Goal: Information Seeking & Learning: Check status

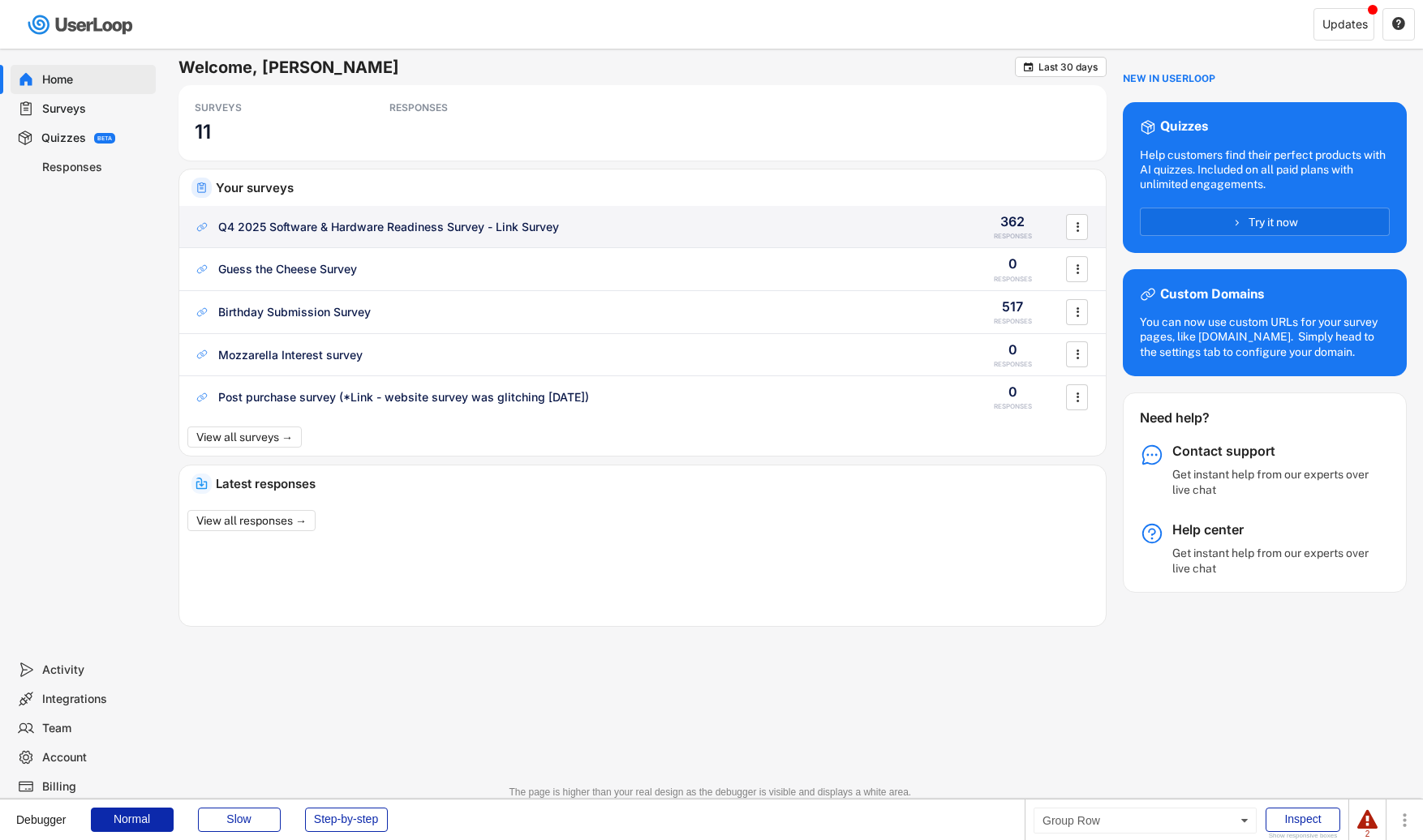
click at [612, 229] on div "Q4 2025 Software & Hardware Readiness Survey - Link Survey" at bounding box center [574, 227] width 760 height 17
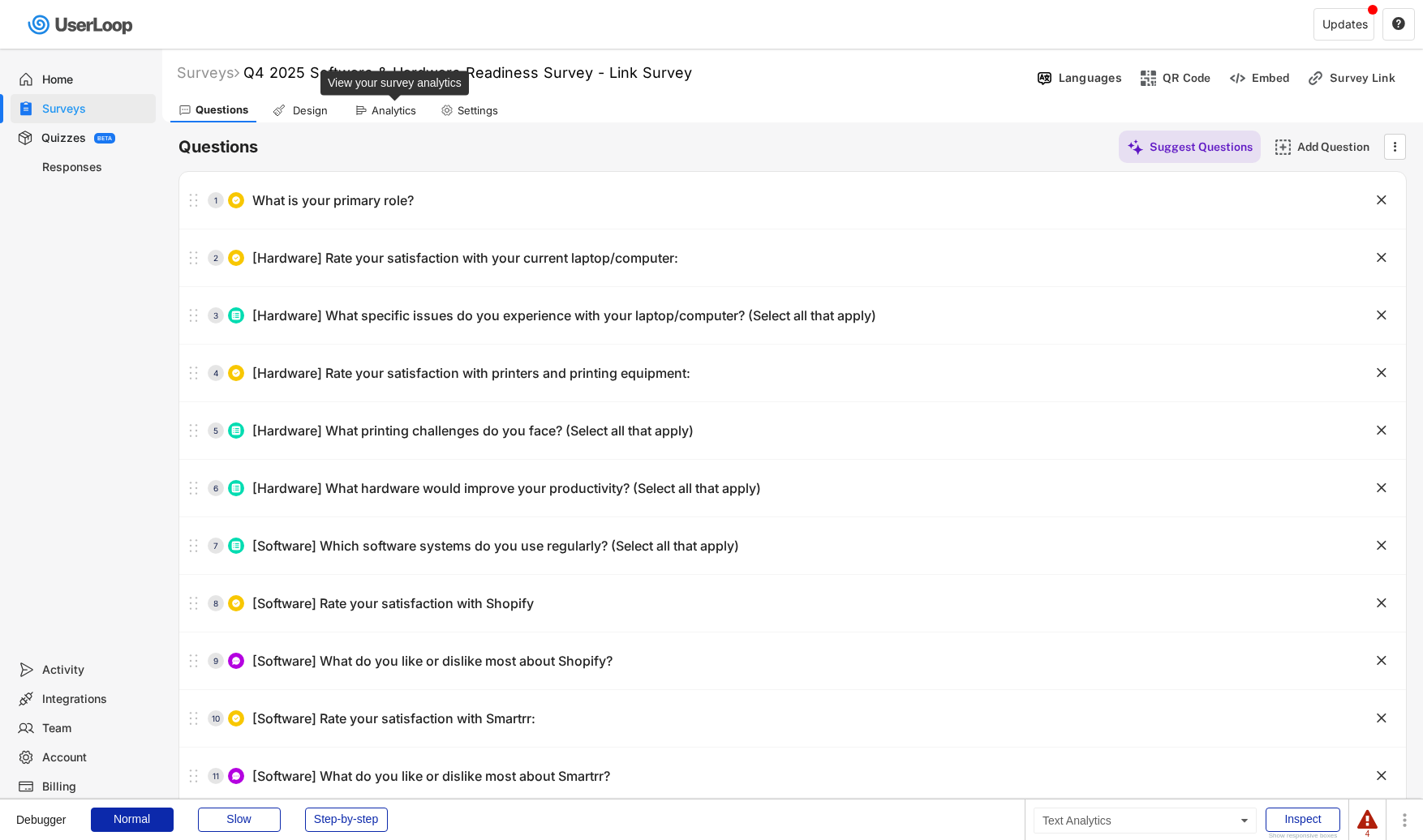
click at [377, 111] on div "Analytics" at bounding box center [393, 111] width 45 height 14
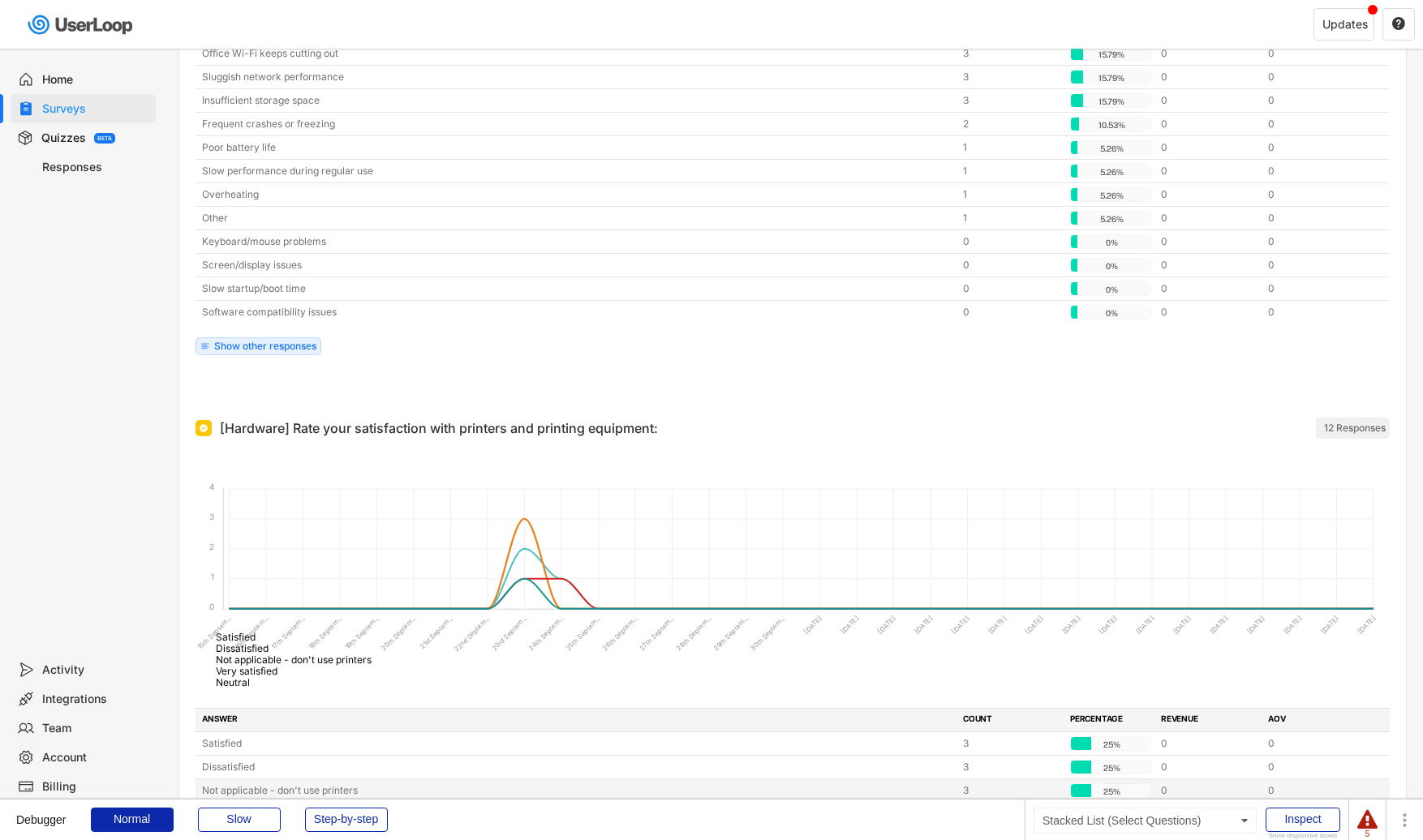
scroll to position [1565, 0]
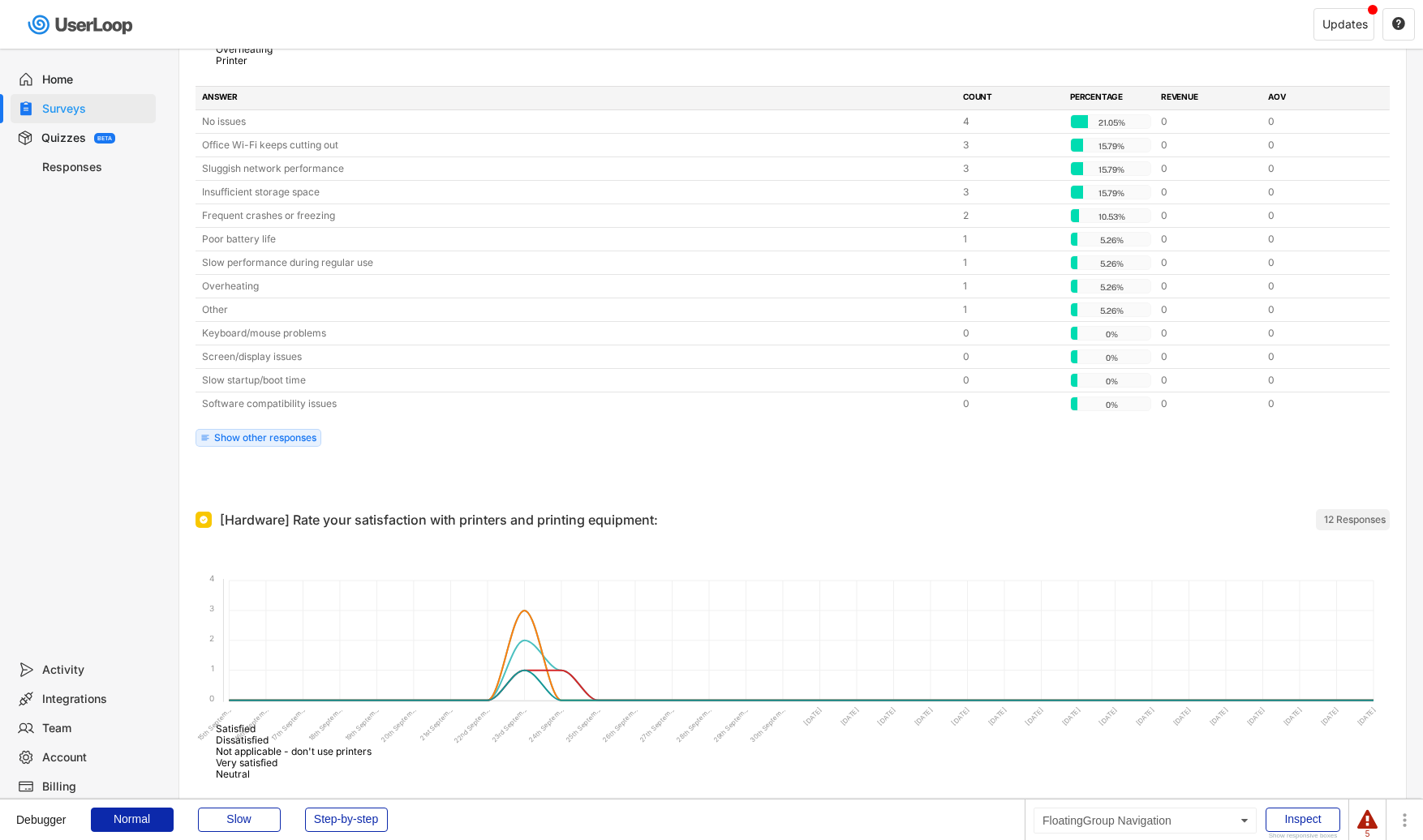
click at [106, 53] on div "Home Surveys Quizzes BETA Responses" at bounding box center [81, 352] width 162 height 607
click at [107, 75] on div "Home" at bounding box center [95, 80] width 107 height 16
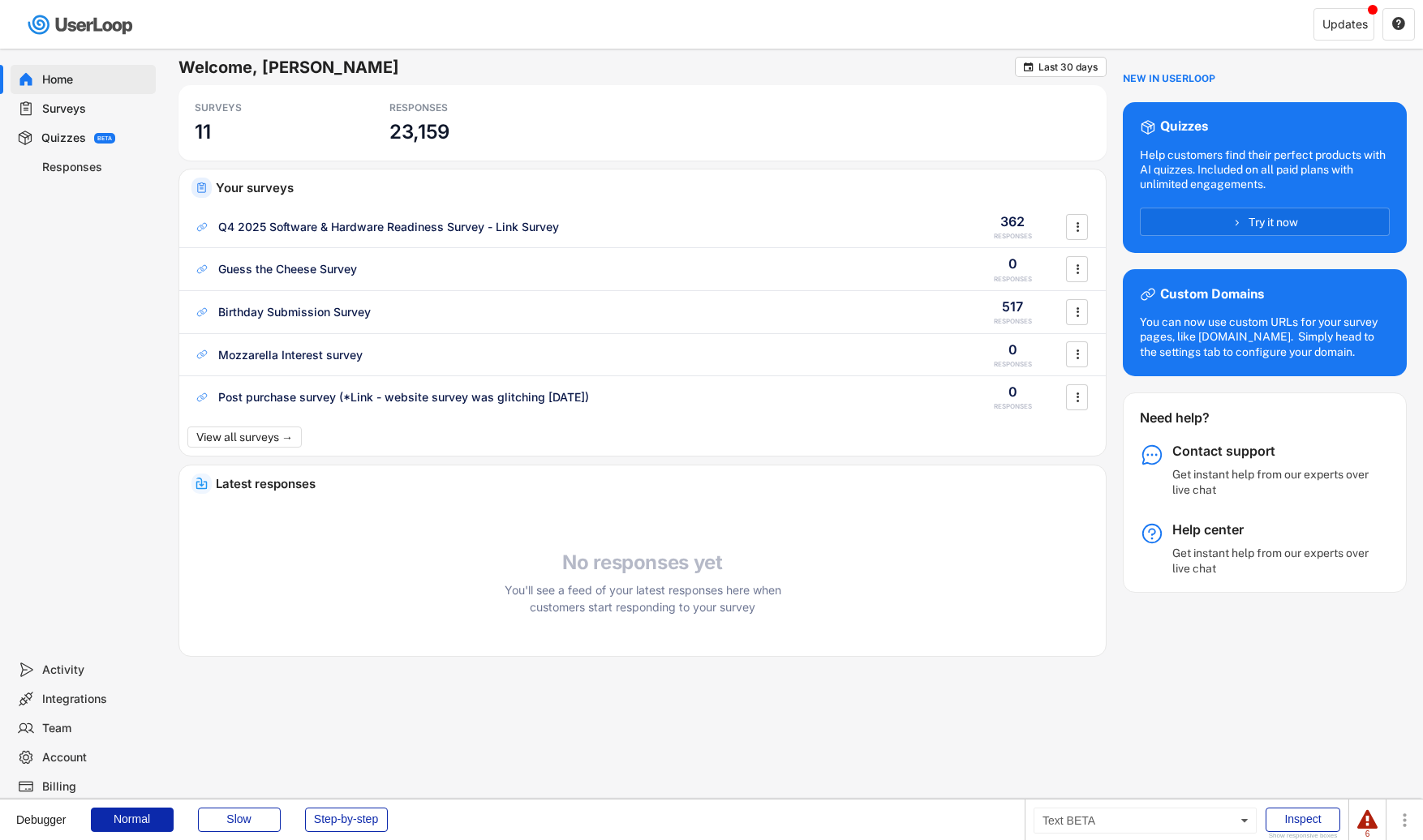
click at [110, 139] on div "BETA" at bounding box center [105, 138] width 21 height 10
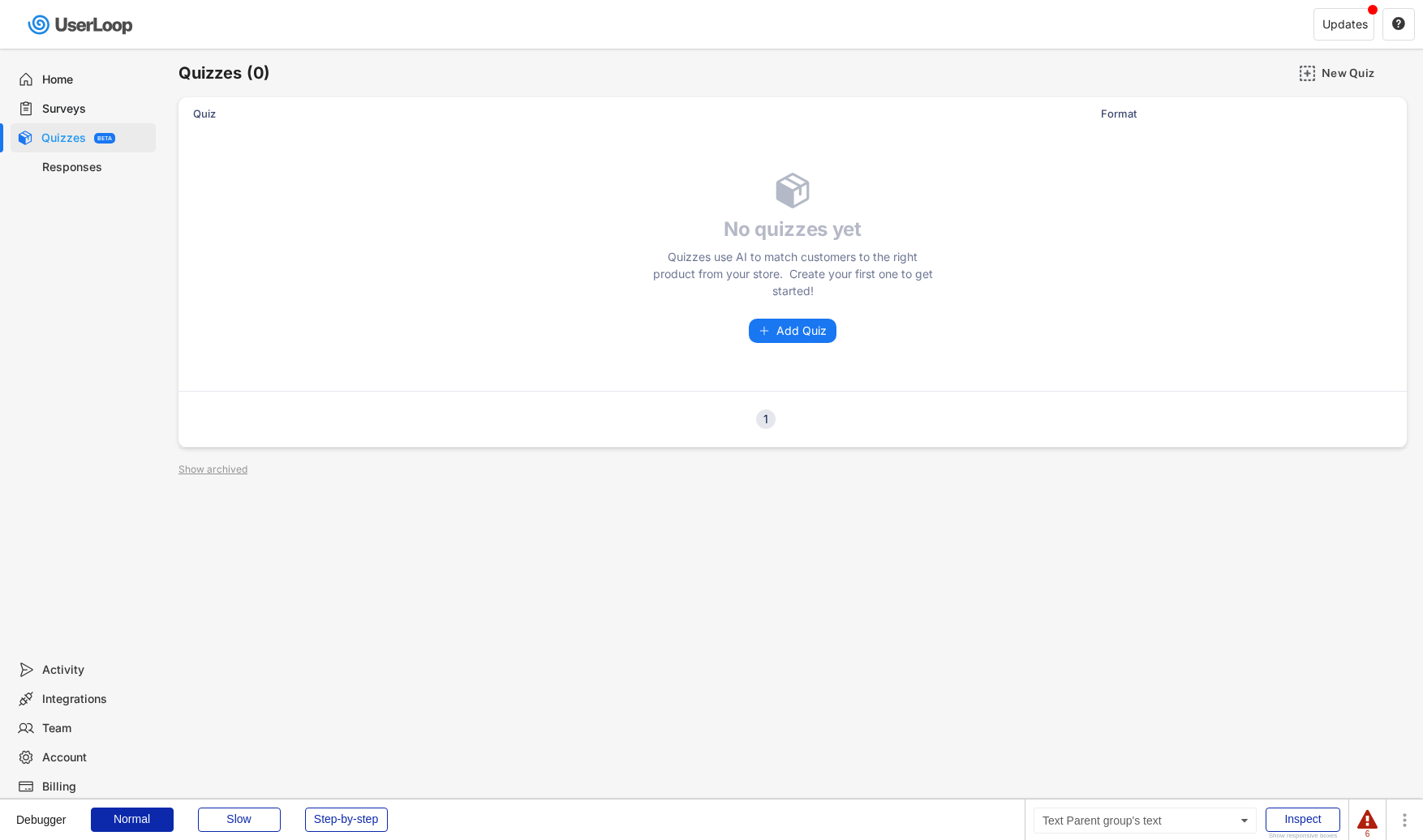
click at [113, 111] on div "Surveys" at bounding box center [95, 109] width 107 height 16
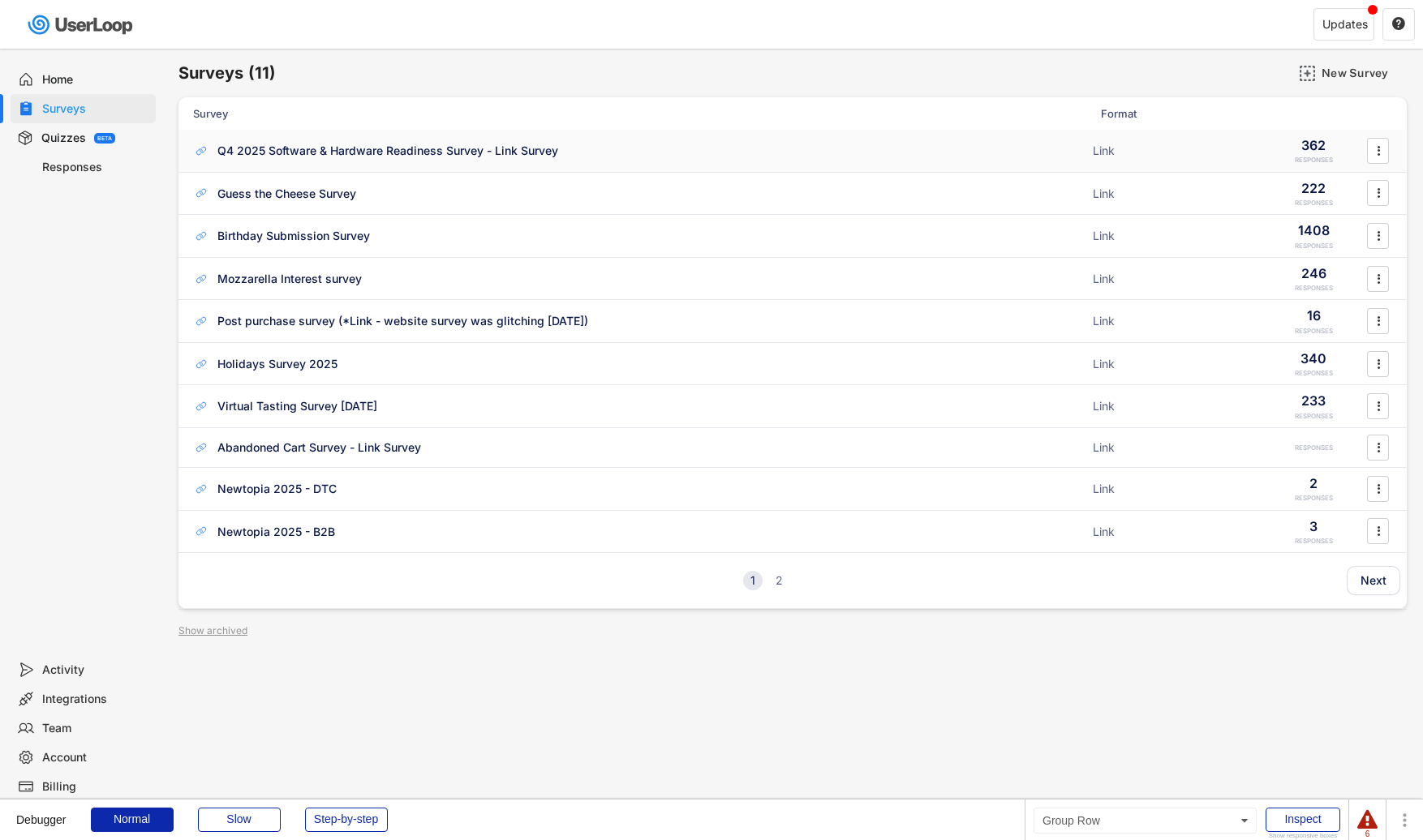
click at [412, 157] on div "Q4 2025 Software & Hardware Readiness Survey - Link Survey" at bounding box center [388, 150] width 341 height 17
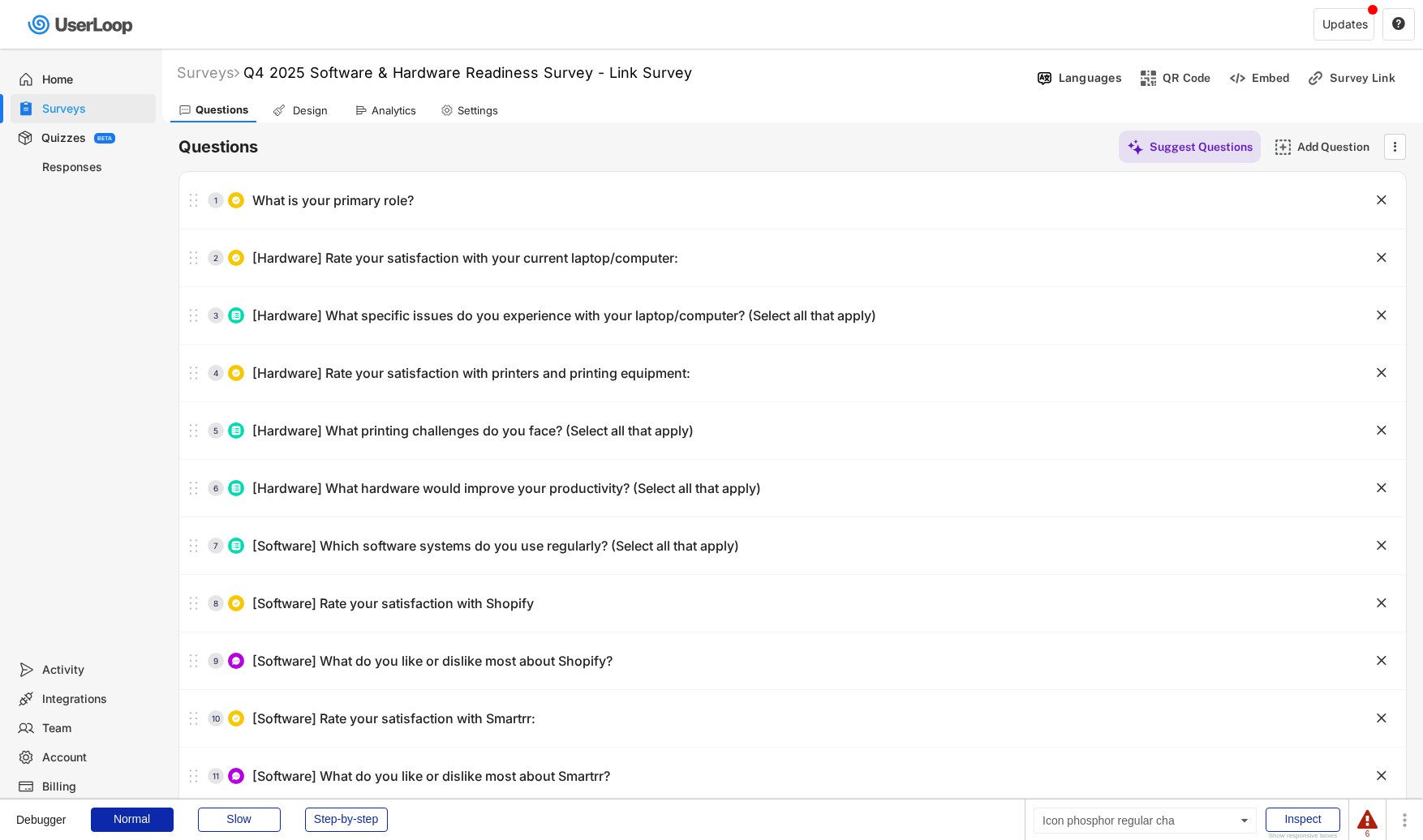
click at [363, 114] on icon at bounding box center [361, 110] width 13 height 13
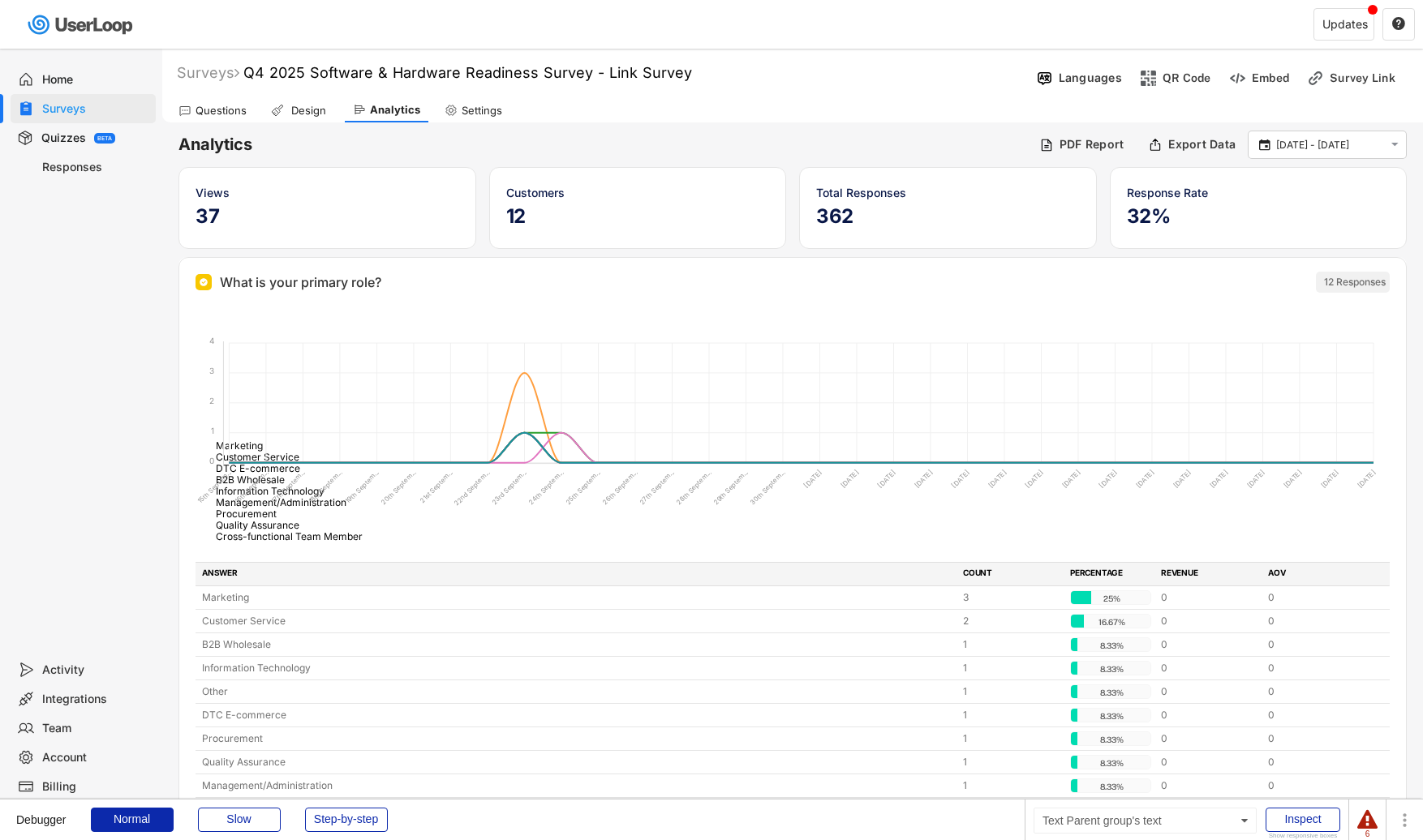
click at [55, 114] on div "Surveys" at bounding box center [95, 109] width 107 height 16
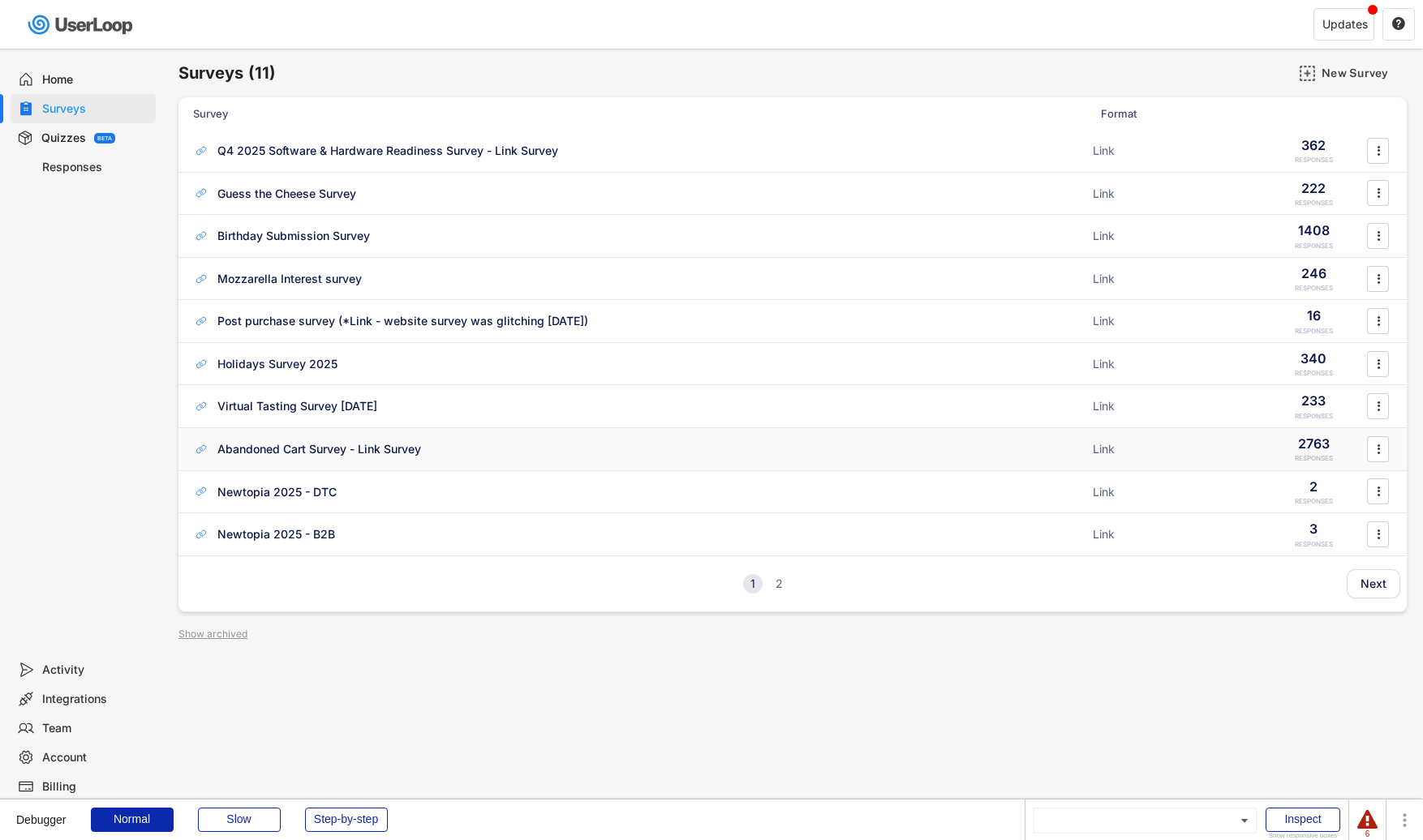
click at [338, 460] on div "Abandoned Cart Survey - Link Survey Link 2763 RESPONSES " at bounding box center [792, 449] width 1228 height 42
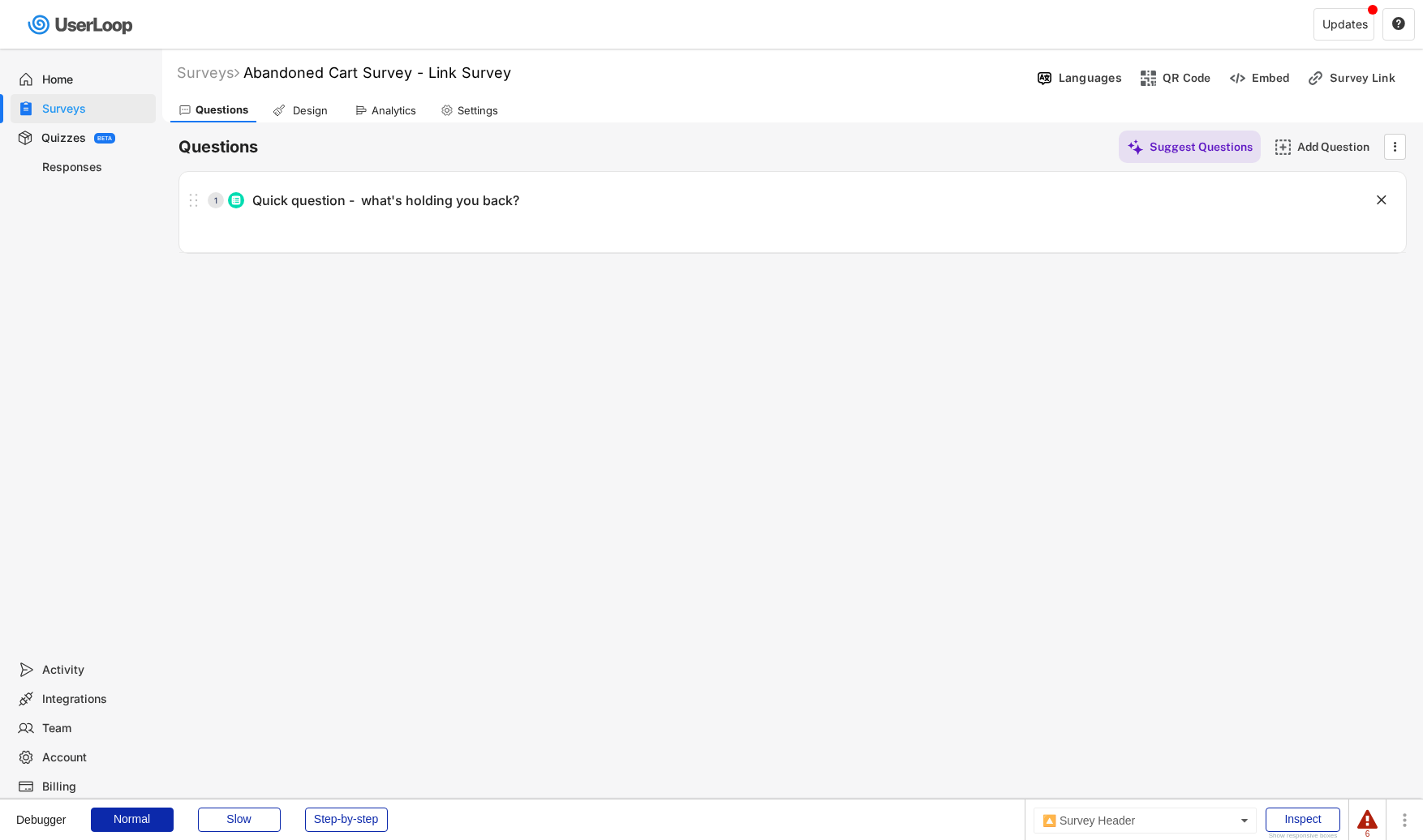
click at [380, 97] on div "Questions Design Analytics Settings" at bounding box center [792, 108] width 1261 height 29
click at [381, 106] on div "Analytics" at bounding box center [393, 111] width 45 height 14
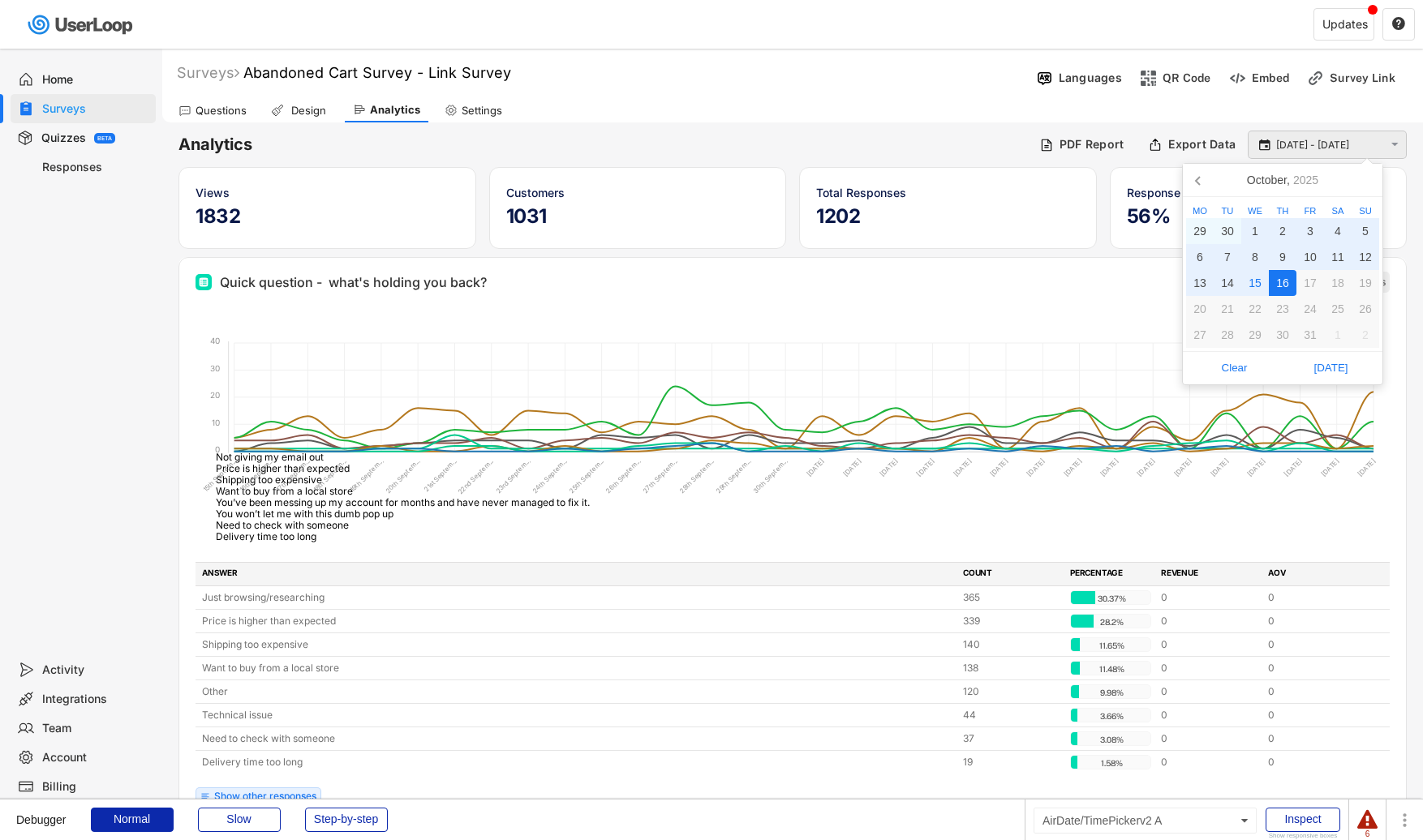
click at [1350, 147] on input "[DATE] - [DATE]" at bounding box center [1330, 145] width 107 height 17
click at [1186, 180] on icon at bounding box center [1199, 180] width 26 height 26
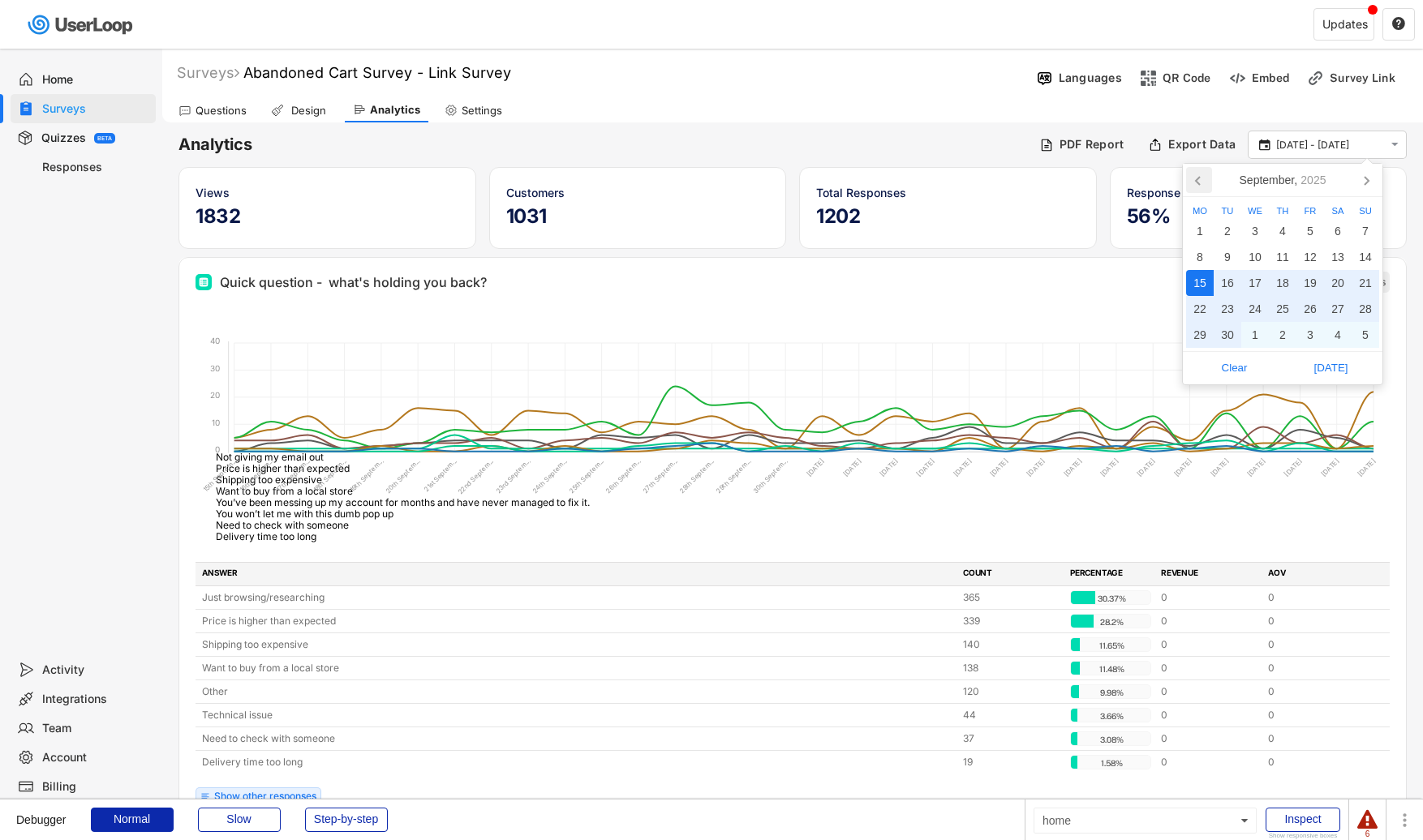
click at [1197, 181] on icon at bounding box center [1198, 180] width 4 height 8
click at [1305, 232] on div "1" at bounding box center [1310, 231] width 28 height 26
click at [1329, 370] on span "[DATE]" at bounding box center [1330, 368] width 86 height 24
type input "[DATE] - [DATE]"
